Goal: Browse casually

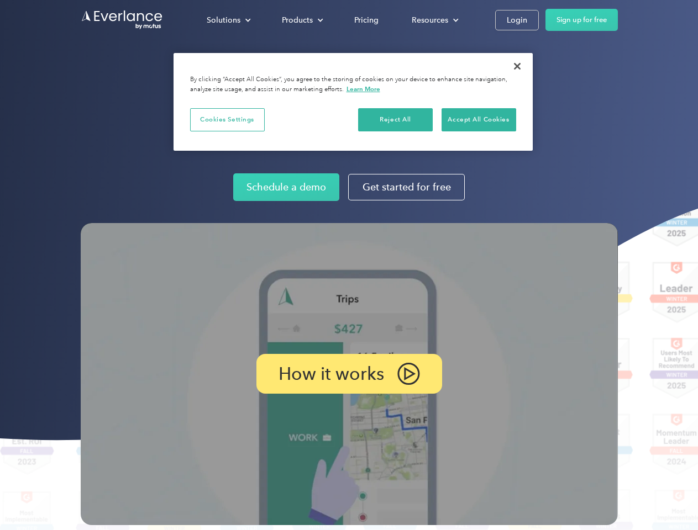
click at [348, 265] on img at bounding box center [349, 374] width 537 height 302
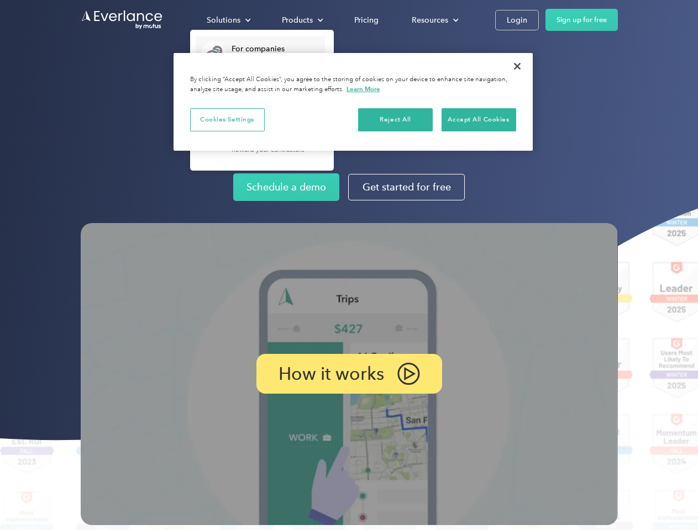
click at [228, 20] on div "Solutions" at bounding box center [224, 20] width 34 height 14
click at [301, 20] on div "Products" at bounding box center [297, 20] width 31 height 14
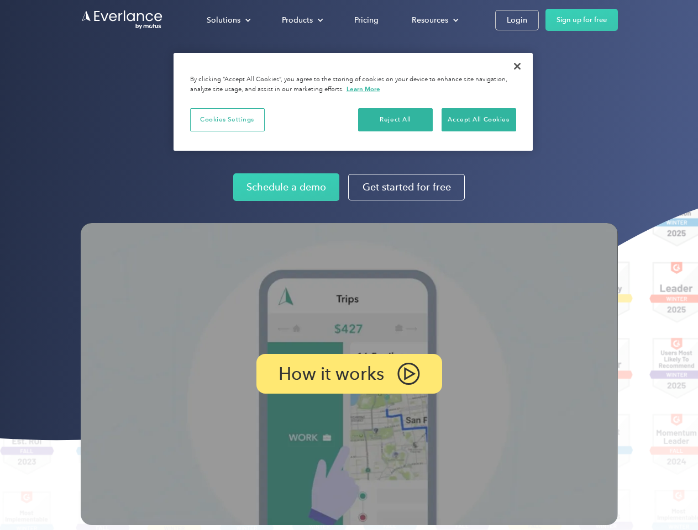
click at [434, 20] on div "Resources" at bounding box center [429, 20] width 36 height 14
click at [348, 374] on p "How it works" at bounding box center [330, 373] width 105 height 13
click at [227, 119] on button "Cookies Settings" at bounding box center [227, 119] width 75 height 23
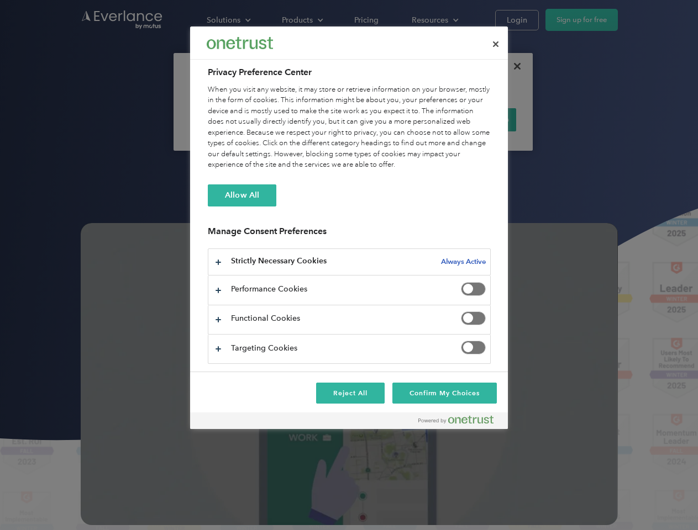
click at [395, 119] on div "When you visit any website, it may store or retrieve information on your browse…" at bounding box center [349, 127] width 283 height 86
click at [478, 119] on div "When you visit any website, it may store or retrieve information on your browse…" at bounding box center [349, 127] width 283 height 86
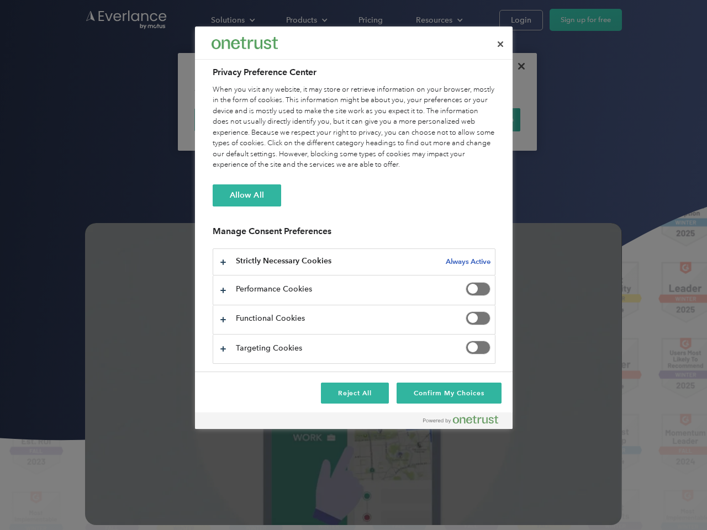
click at [517, 66] on div at bounding box center [353, 265] width 707 height 530
